Goal: Task Accomplishment & Management: Use online tool/utility

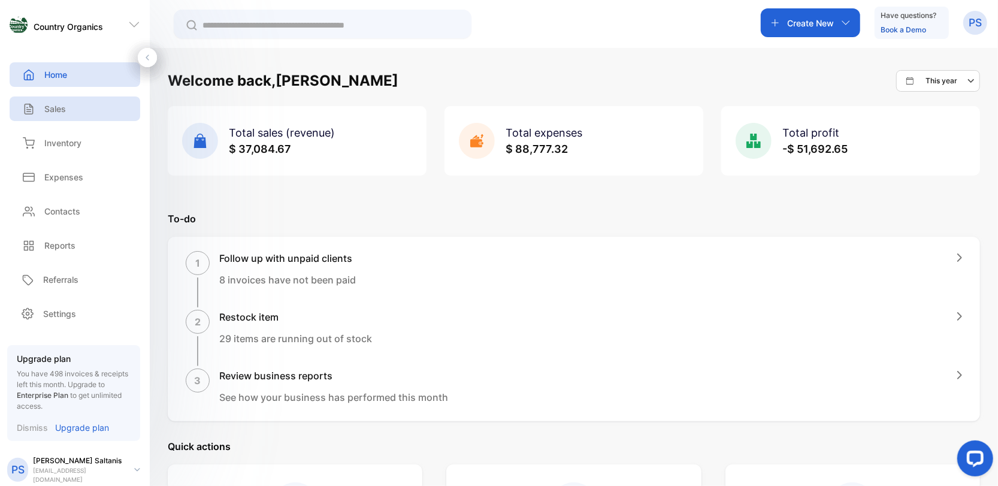
click at [52, 111] on p "Sales" at bounding box center [55, 108] width 22 height 13
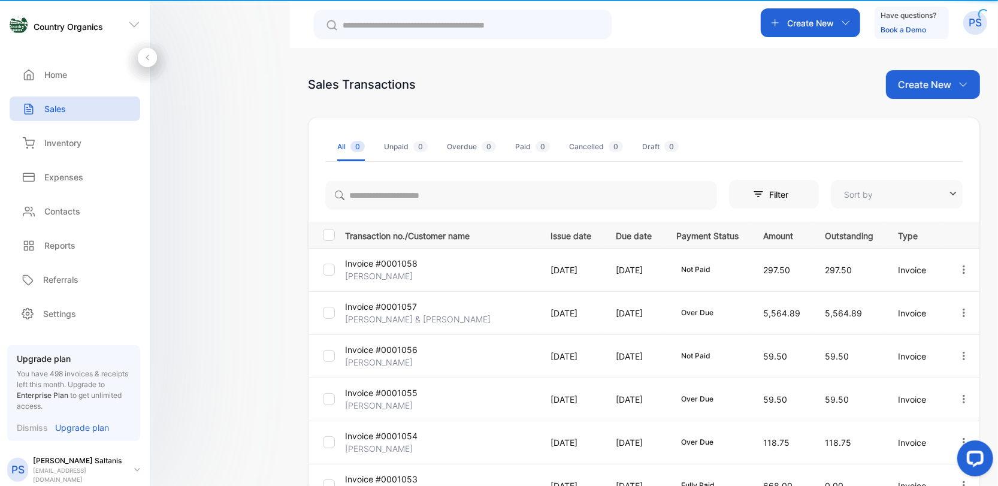
type input "**********"
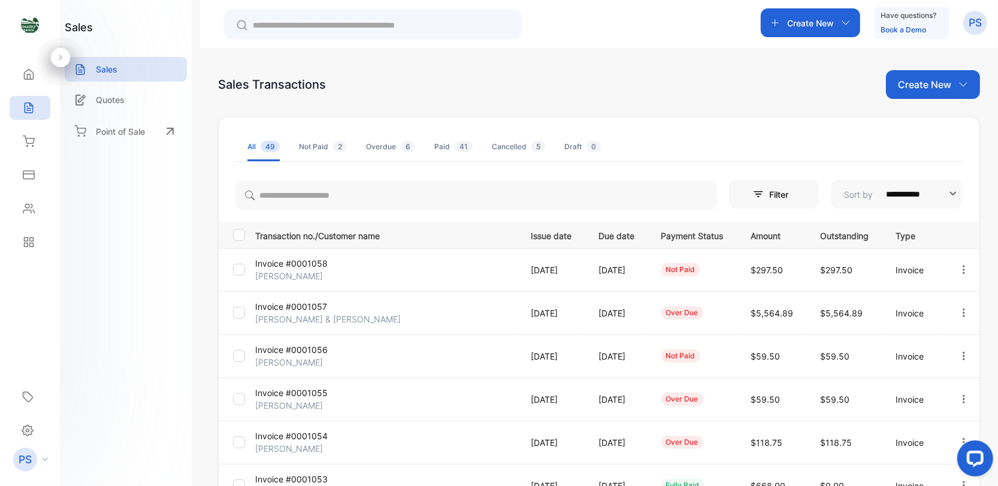
click at [839, 19] on div "Create New" at bounding box center [810, 22] width 99 height 29
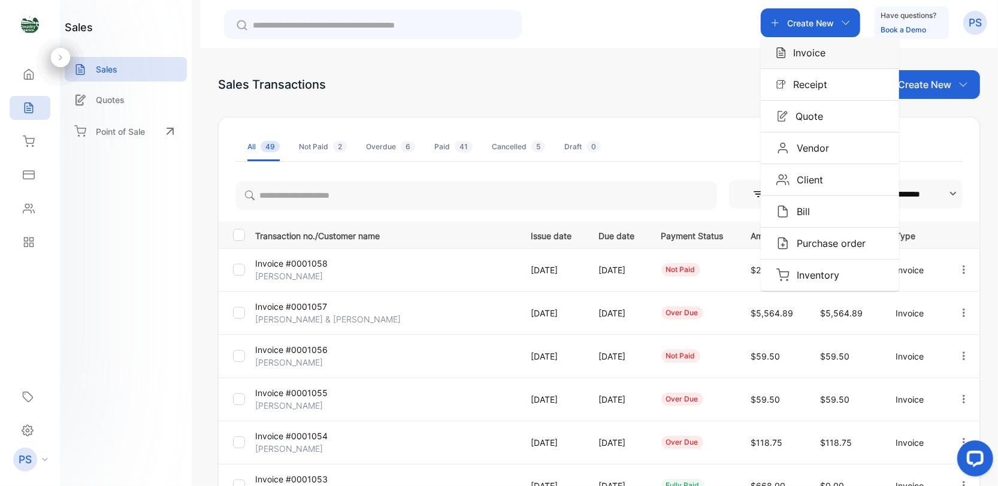
click at [824, 49] on div "Invoice" at bounding box center [830, 52] width 138 height 31
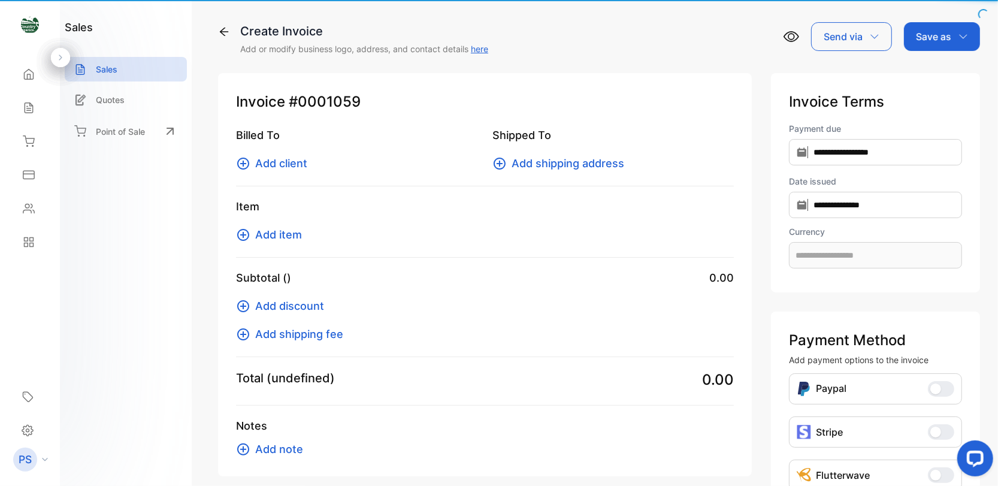
type input "**********"
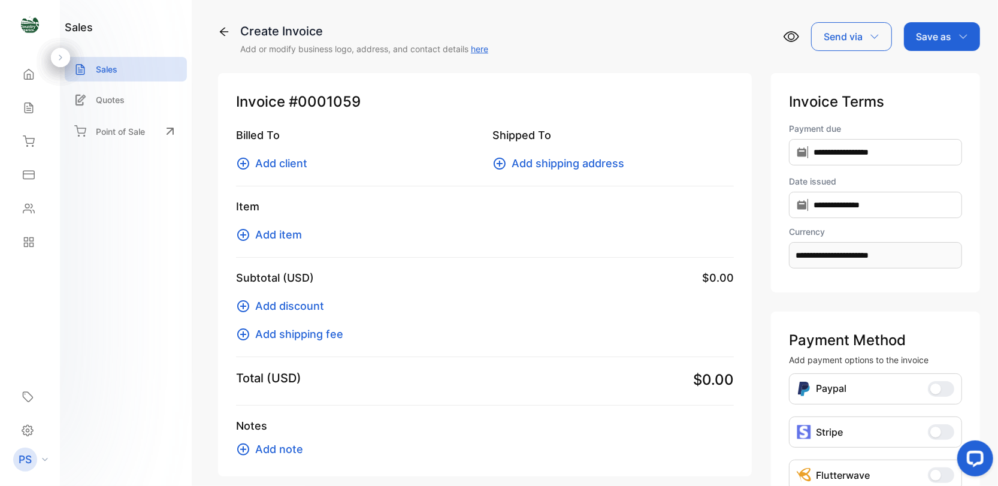
click at [245, 165] on icon at bounding box center [243, 163] width 14 height 14
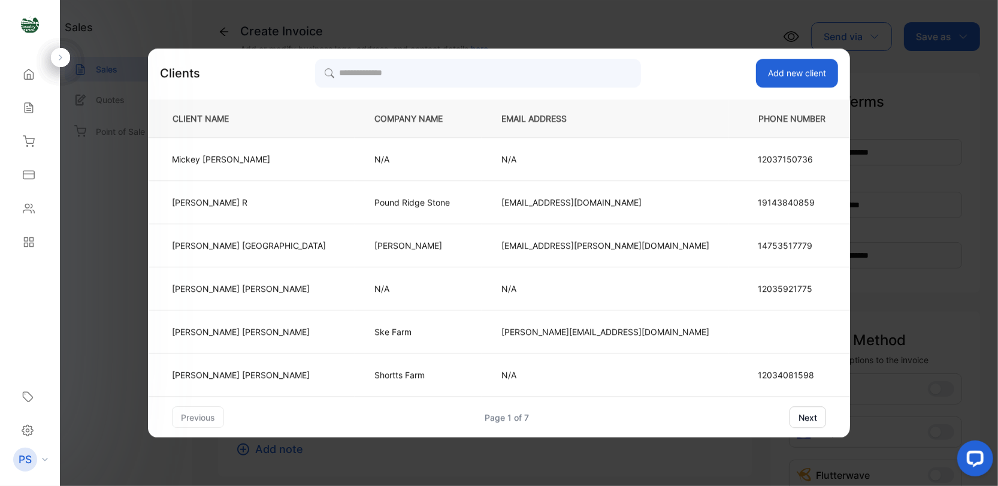
click at [790, 413] on button "next" at bounding box center [808, 417] width 37 height 22
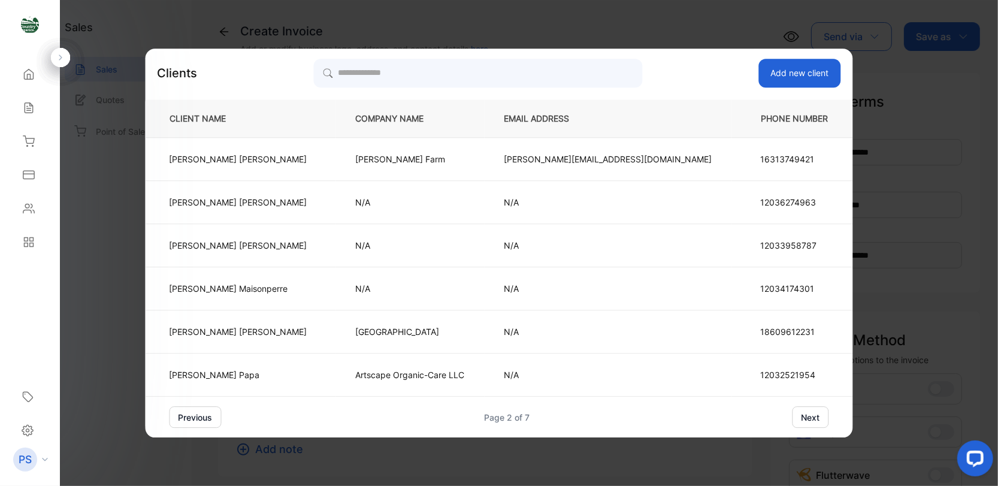
click at [793, 413] on button "next" at bounding box center [811, 417] width 37 height 22
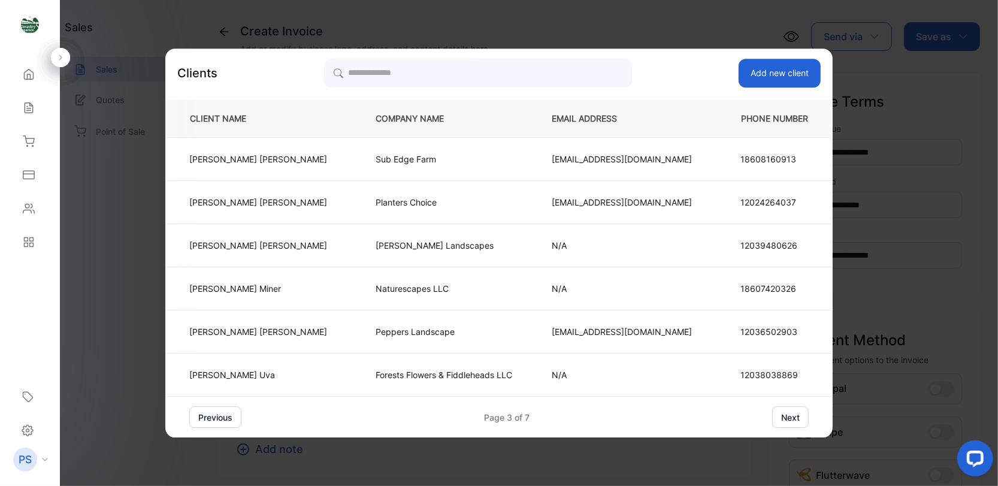
click at [722, 413] on div "previous Page 3 of 7 next" at bounding box center [498, 417] width 619 height 22
click at [772, 424] on button "next" at bounding box center [790, 417] width 37 height 22
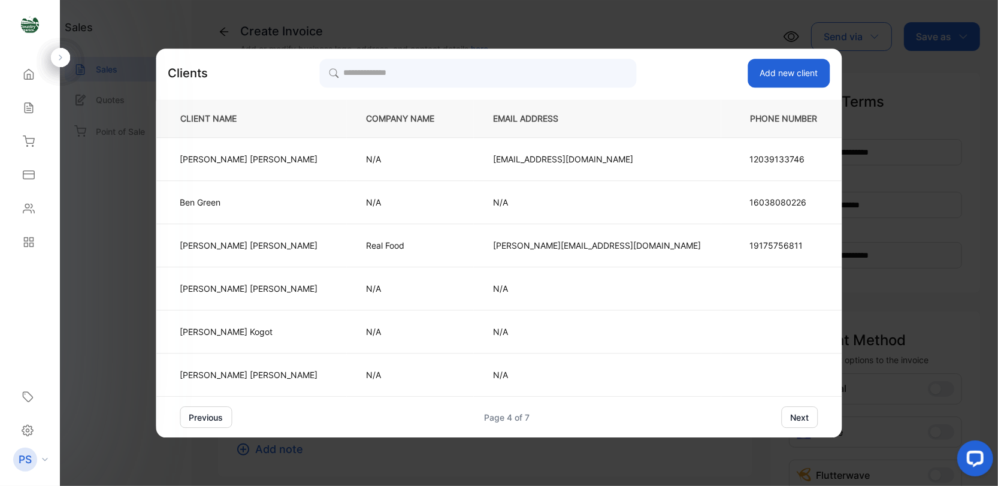
click at [782, 415] on button "next" at bounding box center [800, 417] width 37 height 22
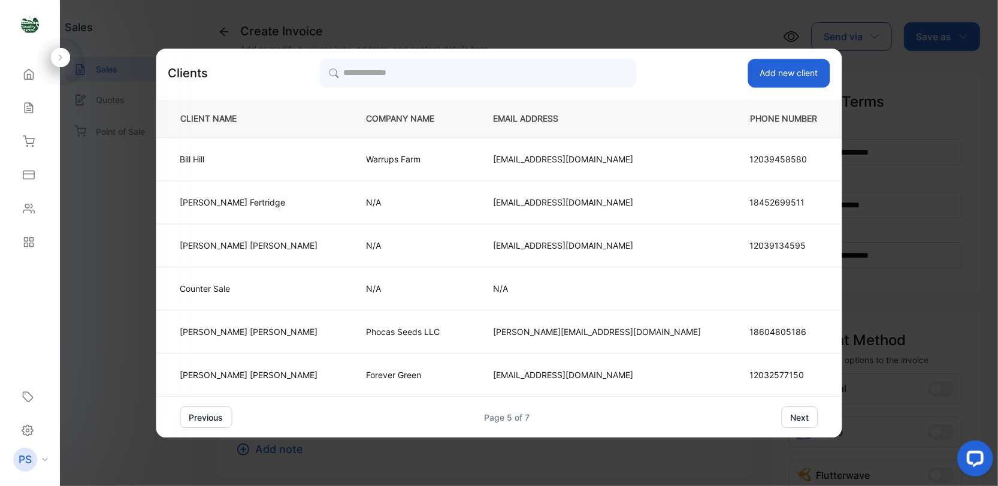
click at [782, 415] on button "next" at bounding box center [800, 417] width 37 height 22
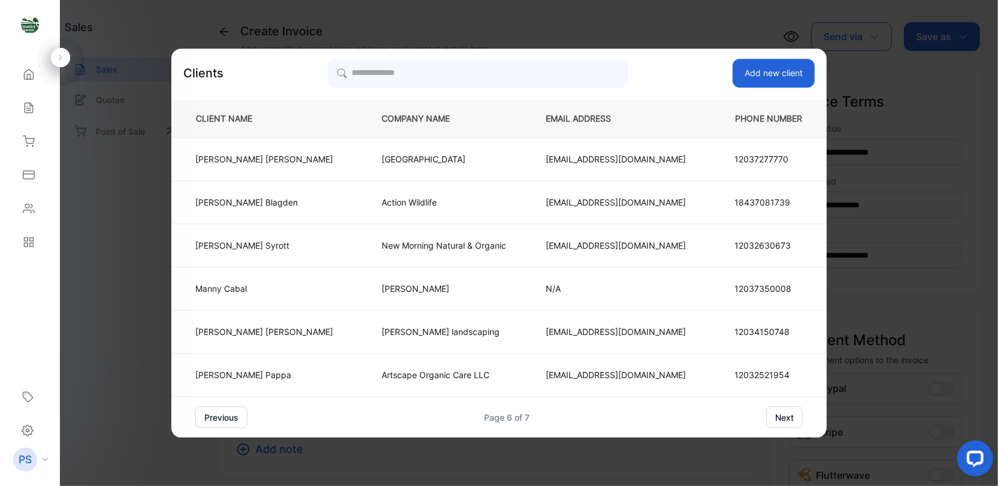
click at [789, 411] on button "next" at bounding box center [784, 417] width 37 height 22
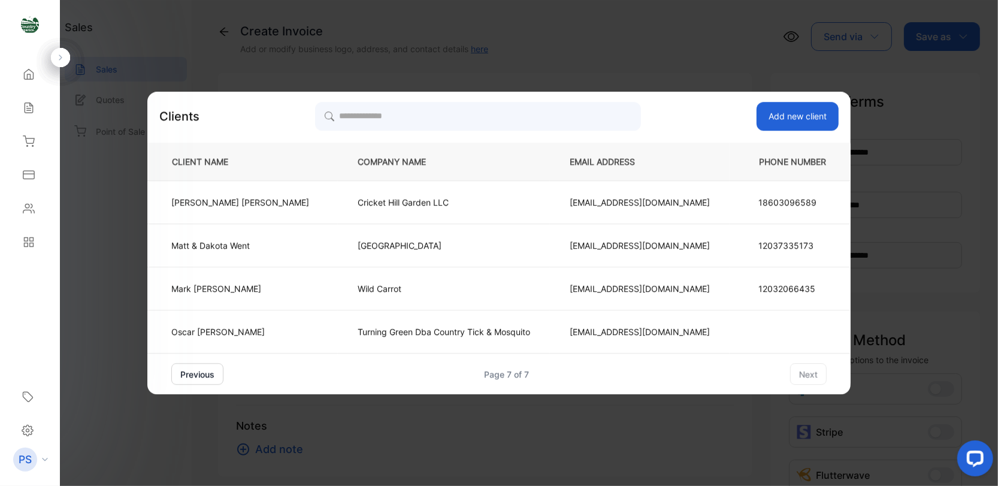
click at [225, 196] on p "[PERSON_NAME]" at bounding box center [240, 202] width 138 height 13
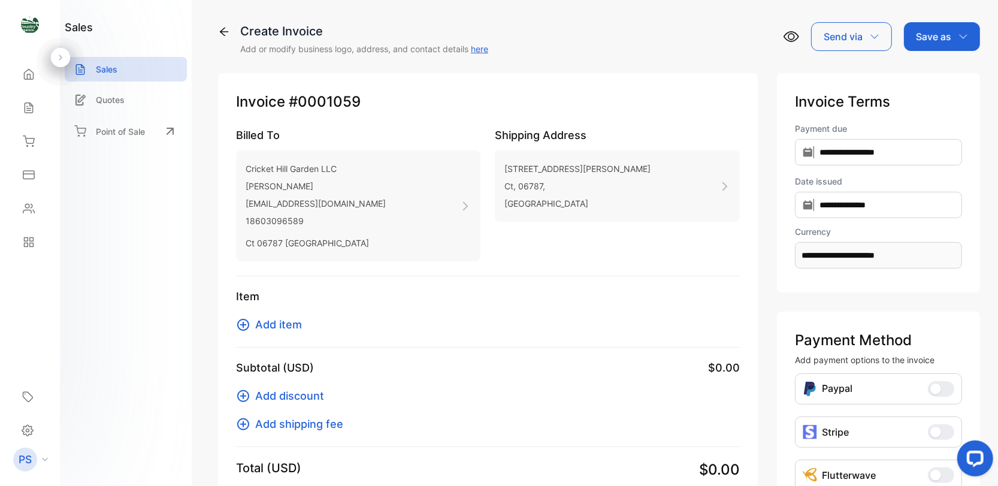
click at [241, 324] on icon at bounding box center [243, 325] width 12 height 12
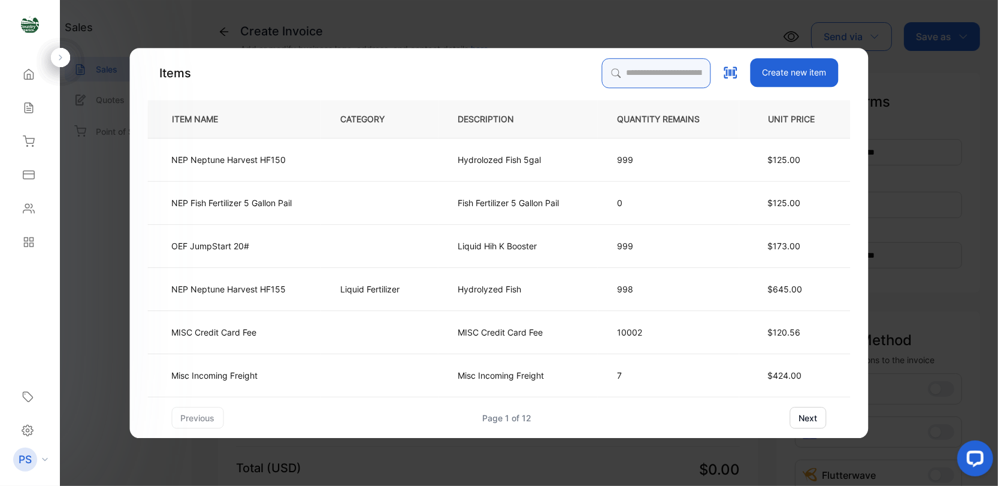
click at [632, 72] on input "search" at bounding box center [656, 73] width 109 height 30
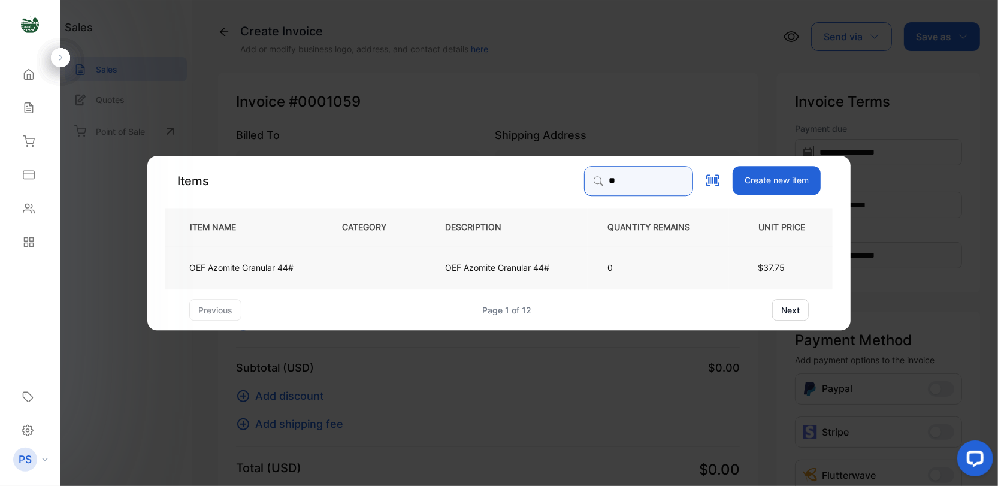
type input "**"
click at [282, 271] on p "OEF Azomite Granular 44#" at bounding box center [241, 267] width 104 height 13
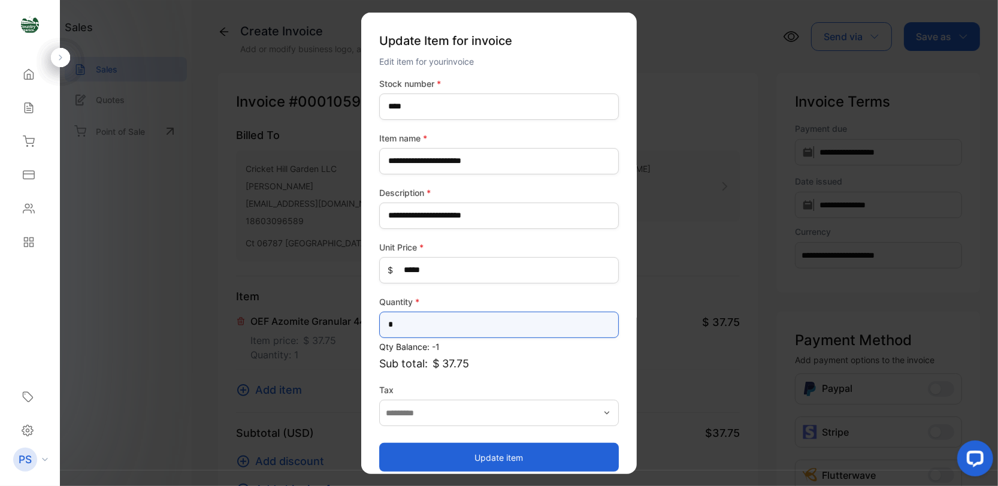
click at [395, 322] on input "*" at bounding box center [499, 324] width 240 height 26
type input "**"
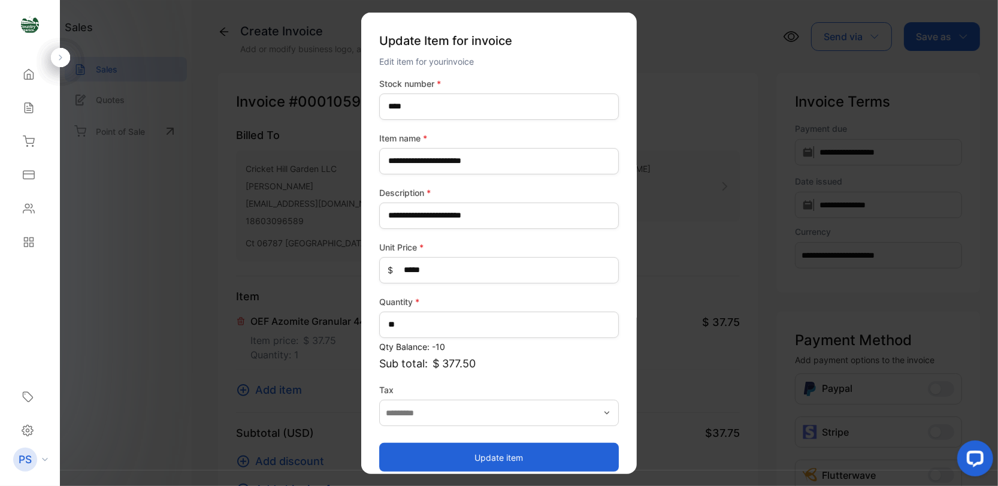
click at [605, 414] on icon "button" at bounding box center [607, 412] width 10 height 10
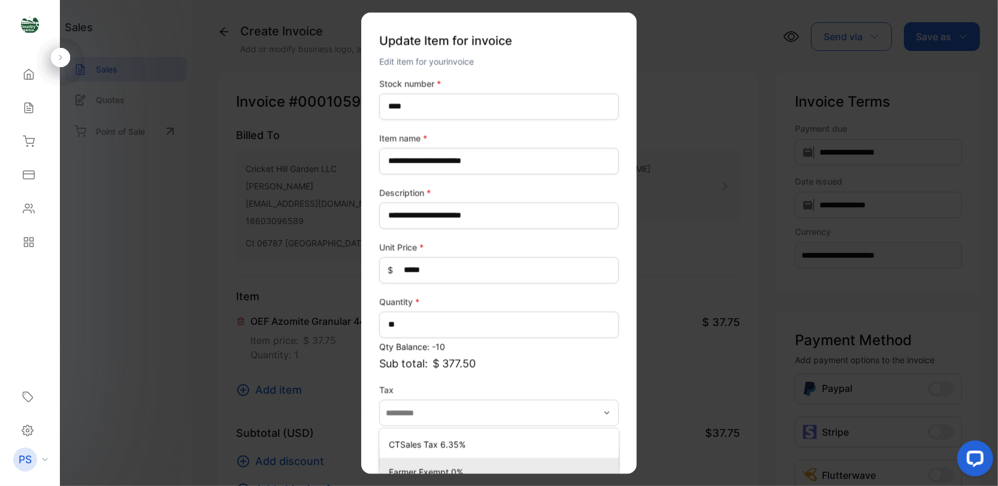
click at [445, 470] on li "Farmer Exempt 0%" at bounding box center [499, 472] width 240 height 28
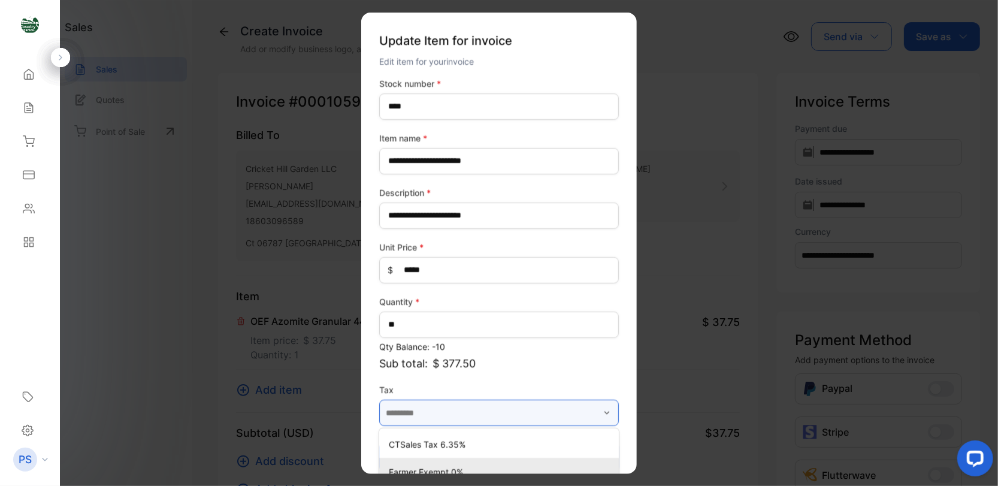
type input "**********"
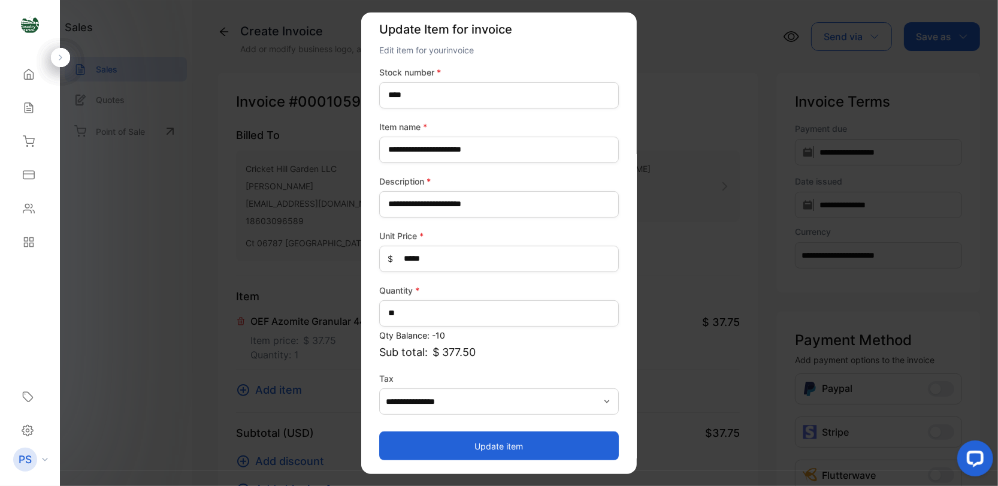
click at [523, 452] on button "Update item" at bounding box center [499, 445] width 240 height 29
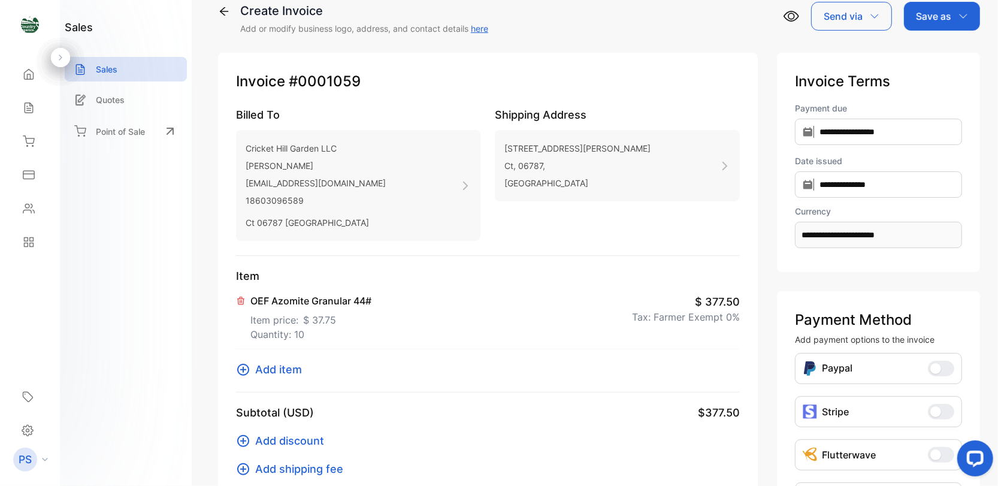
scroll to position [0, 0]
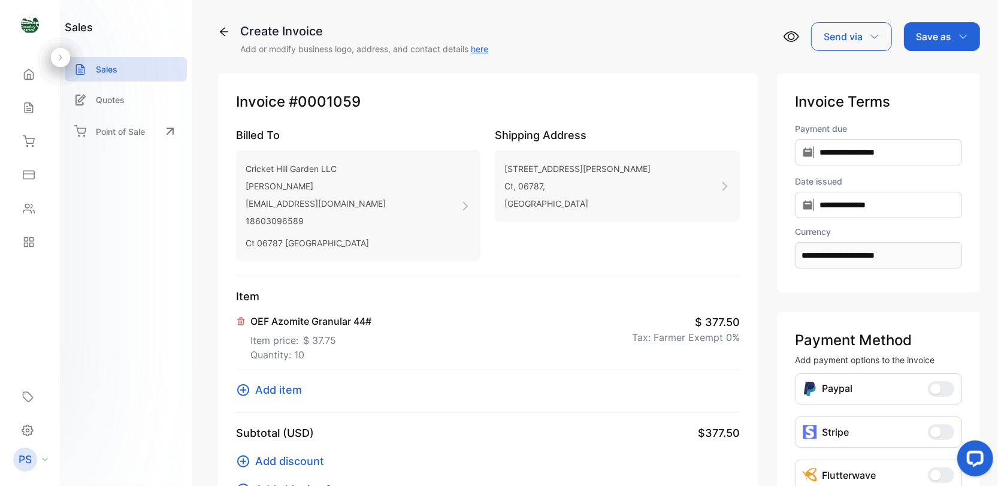
click at [929, 35] on p "Save as" at bounding box center [933, 36] width 35 height 14
click at [918, 74] on div "Invoice" at bounding box center [939, 76] width 69 height 24
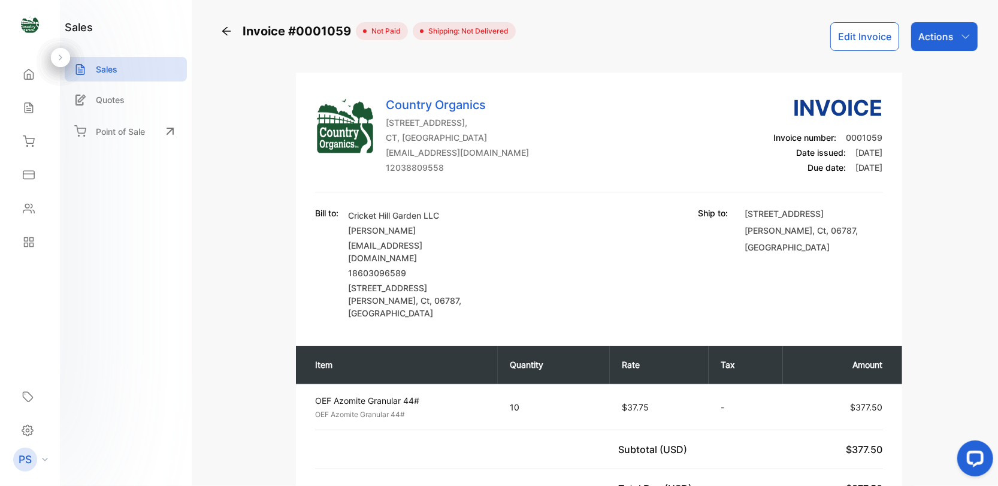
click at [939, 37] on p "Actions" at bounding box center [935, 36] width 35 height 14
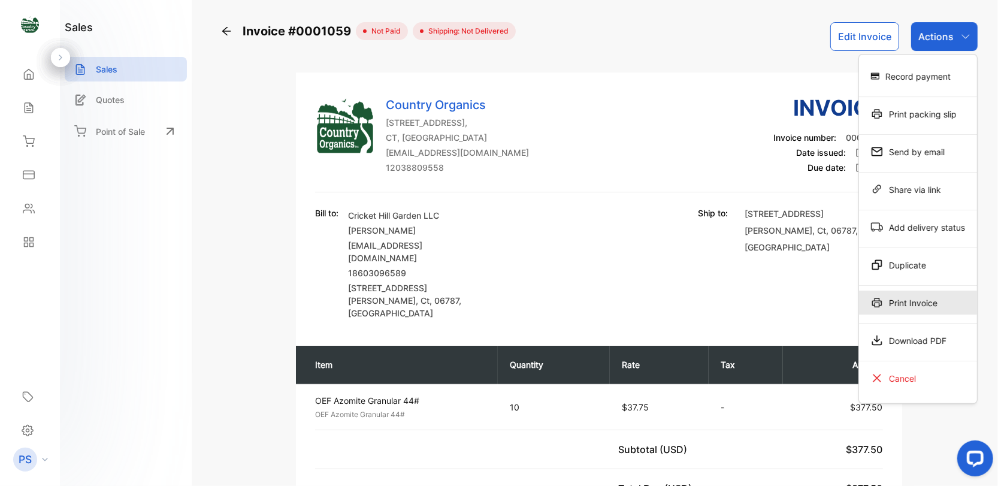
click at [908, 300] on div "Print Invoice" at bounding box center [918, 303] width 118 height 24
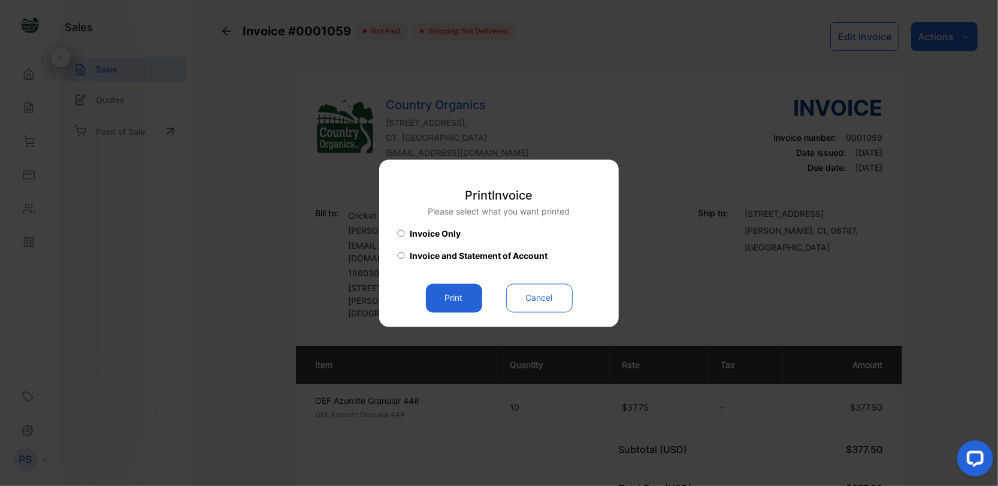
click at [446, 300] on button "Print" at bounding box center [454, 297] width 56 height 29
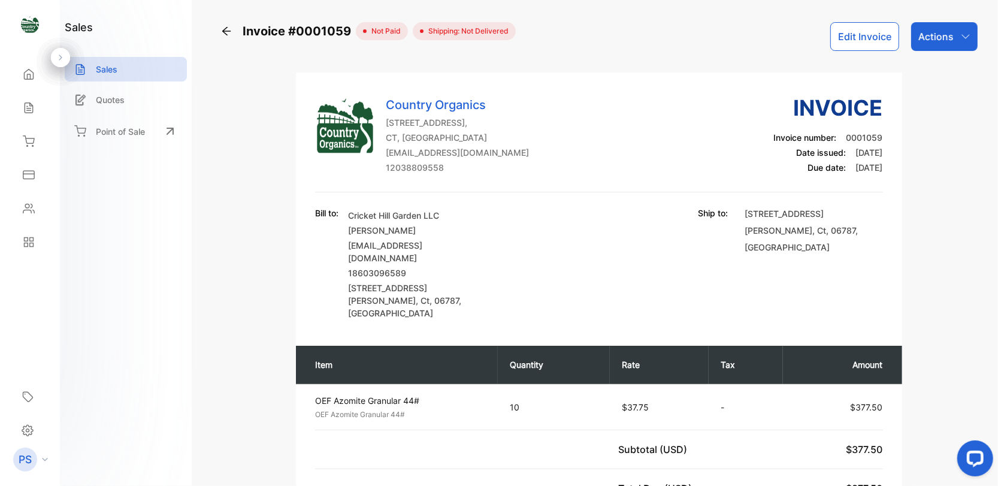
click at [955, 41] on div "Actions" at bounding box center [944, 36] width 66 height 29
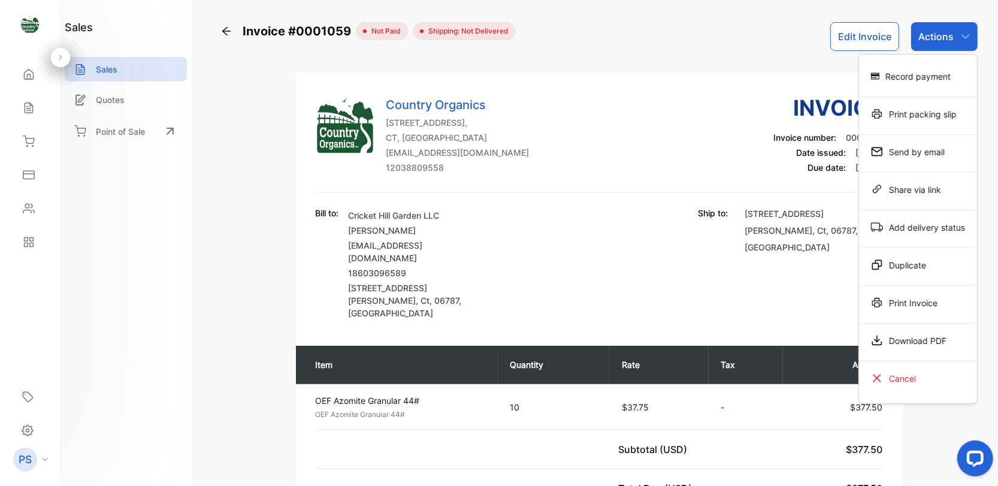
click at [893, 147] on div "Send by email" at bounding box center [918, 152] width 118 height 24
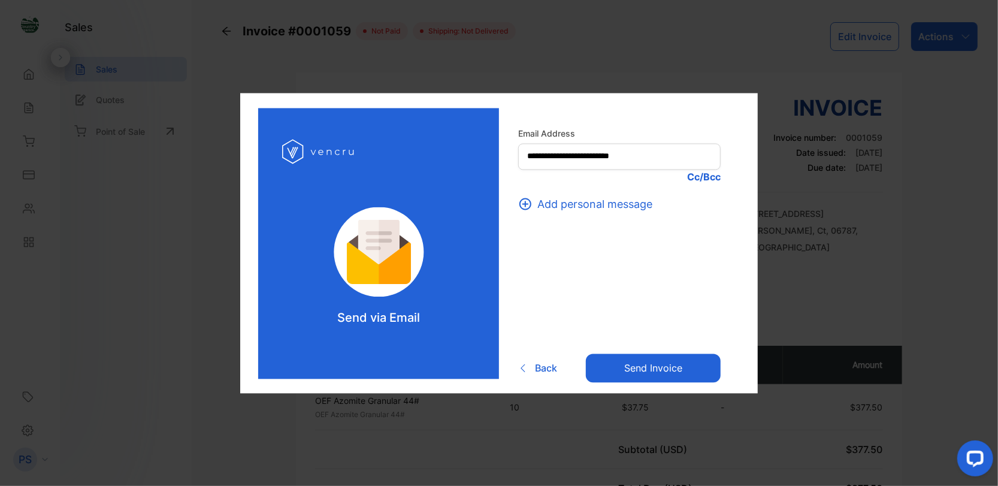
click at [666, 375] on button "Send invoice" at bounding box center [653, 368] width 135 height 29
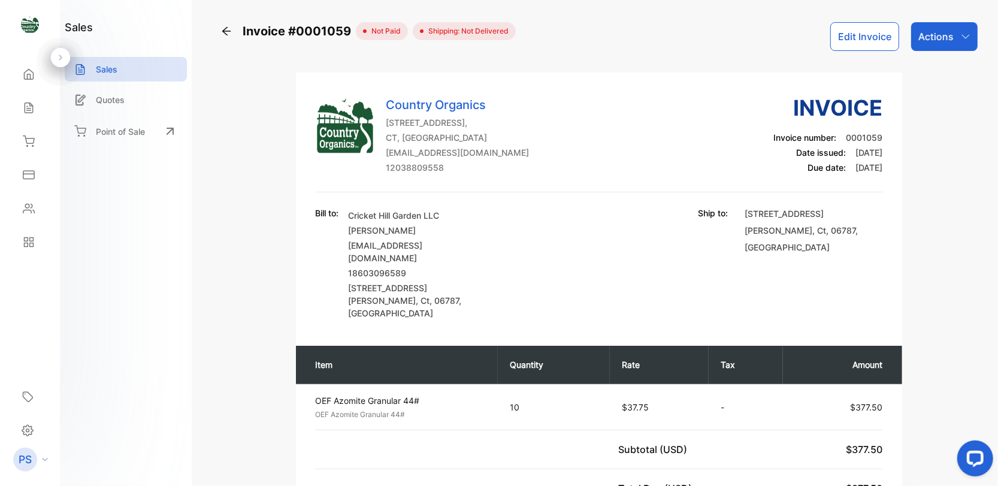
click at [20, 208] on div "Contacts" at bounding box center [27, 208] width 16 height 12
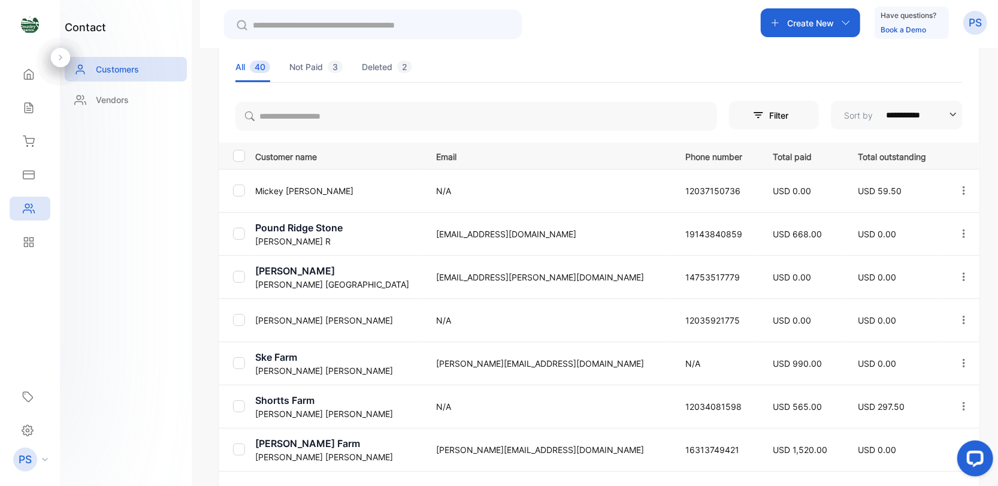
scroll to position [160, 0]
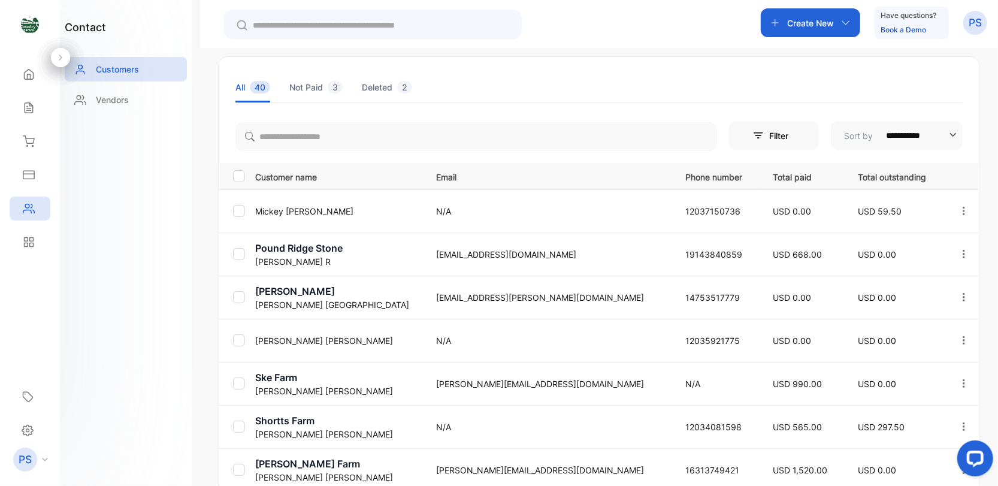
click at [255, 26] on input "text" at bounding box center [381, 25] width 257 height 13
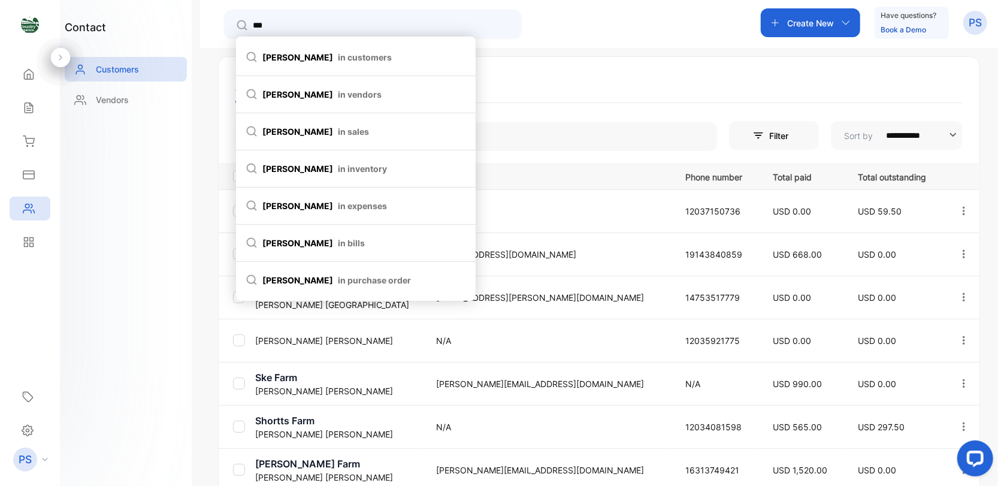
type input "***"
click at [267, 58] on span "[PERSON_NAME] in customers" at bounding box center [356, 57] width 220 height 13
type input "***"
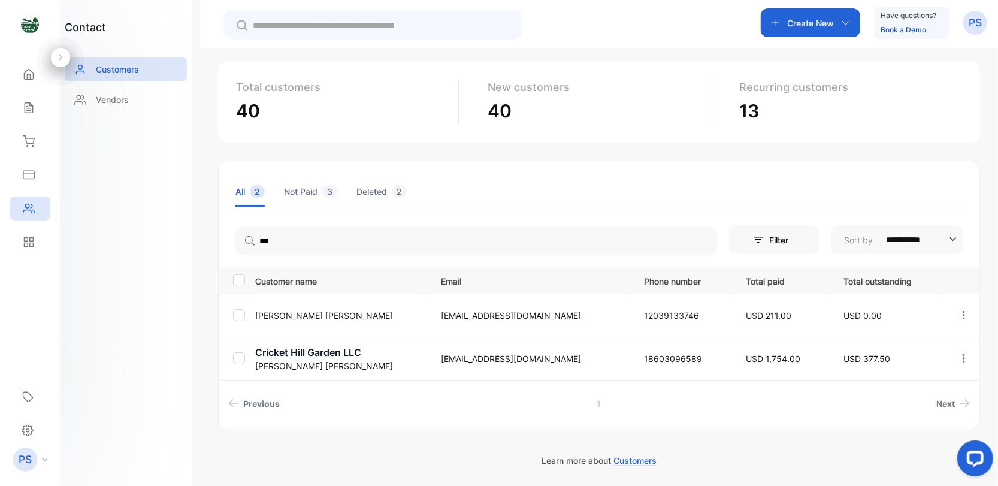
scroll to position [55, 0]
click at [243, 364] on div at bounding box center [241, 359] width 17 height 12
click at [237, 363] on div at bounding box center [241, 359] width 17 height 12
click at [265, 352] on p "Cricket Hill Garden LLC" at bounding box center [340, 353] width 171 height 14
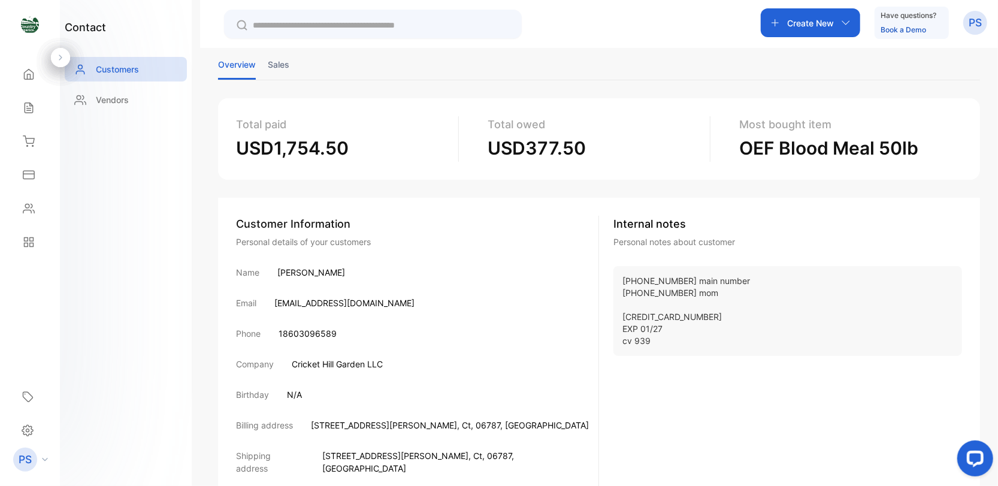
scroll to position [106, 0]
